Goal: Navigation & Orientation: Understand site structure

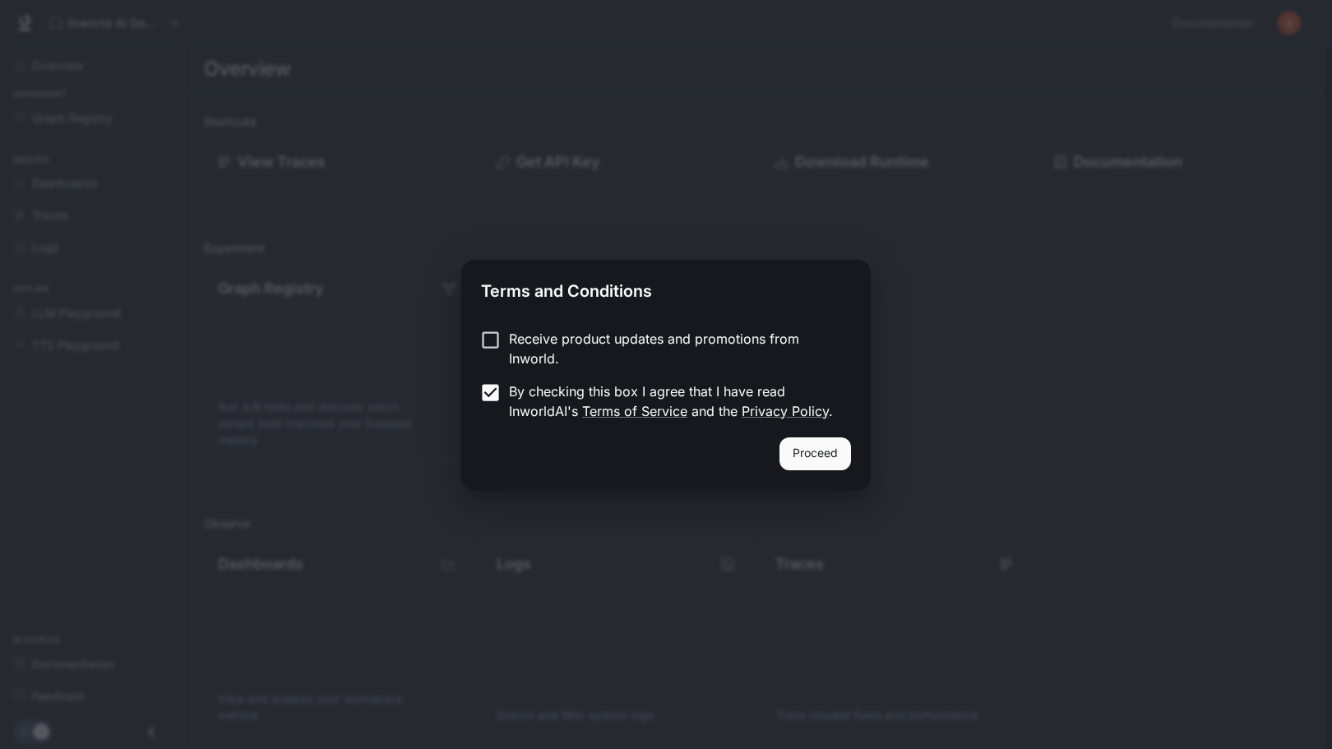
click at [820, 454] on button "Proceed" at bounding box center [815, 453] width 72 height 33
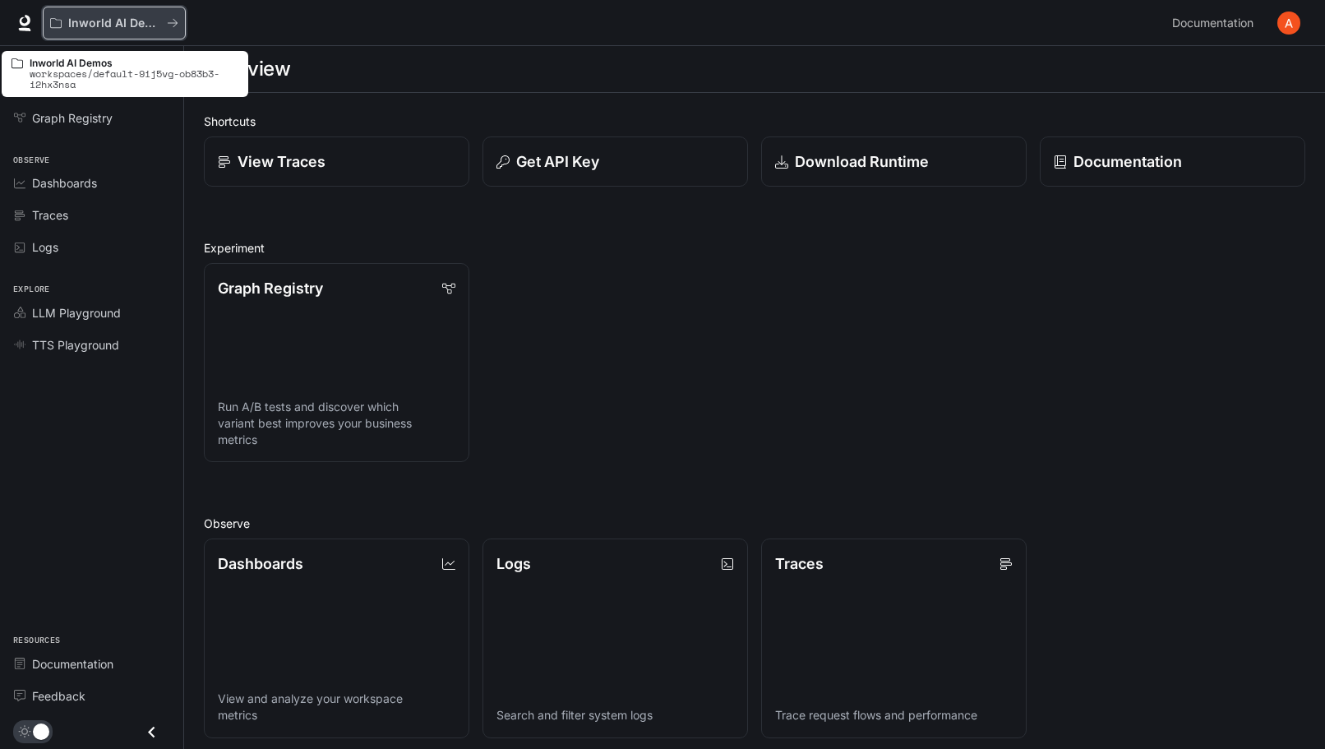
click at [166, 24] on div "Inworld AI Demos" at bounding box center [108, 23] width 117 height 14
click at [118, 18] on p "Inworld AI Demos" at bounding box center [114, 23] width 92 height 14
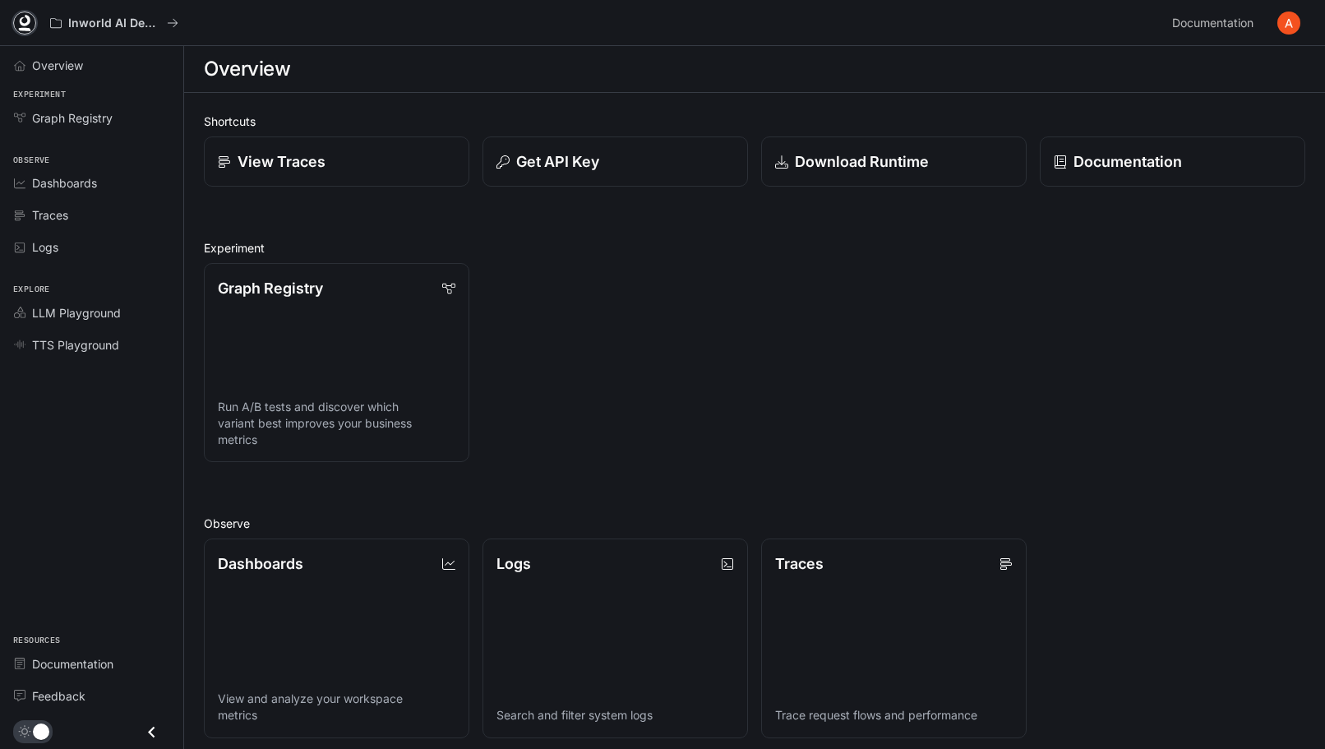
click at [27, 22] on icon at bounding box center [25, 21] width 11 height 12
click at [147, 729] on icon "Close drawer" at bounding box center [152, 732] width 22 height 22
